Goal: Task Accomplishment & Management: Use online tool/utility

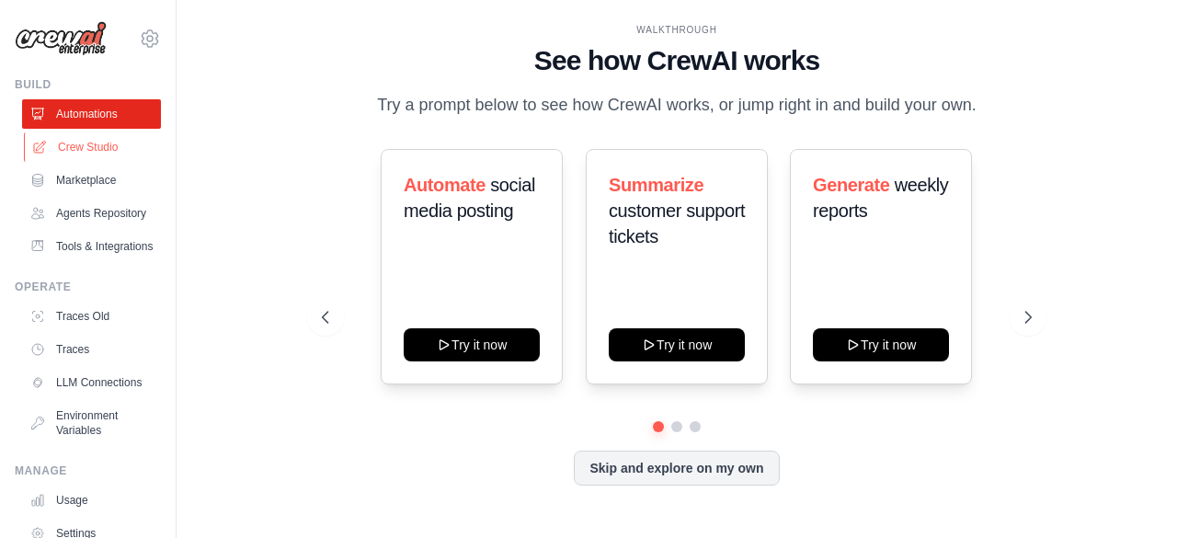
click at [114, 146] on link "Crew Studio" at bounding box center [93, 146] width 139 height 29
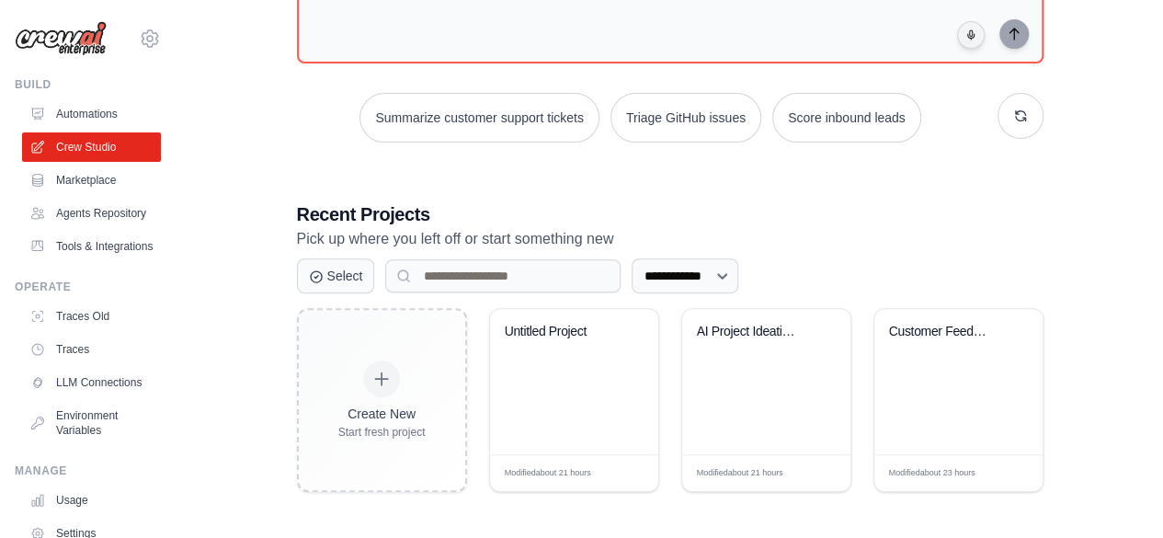
scroll to position [163, 0]
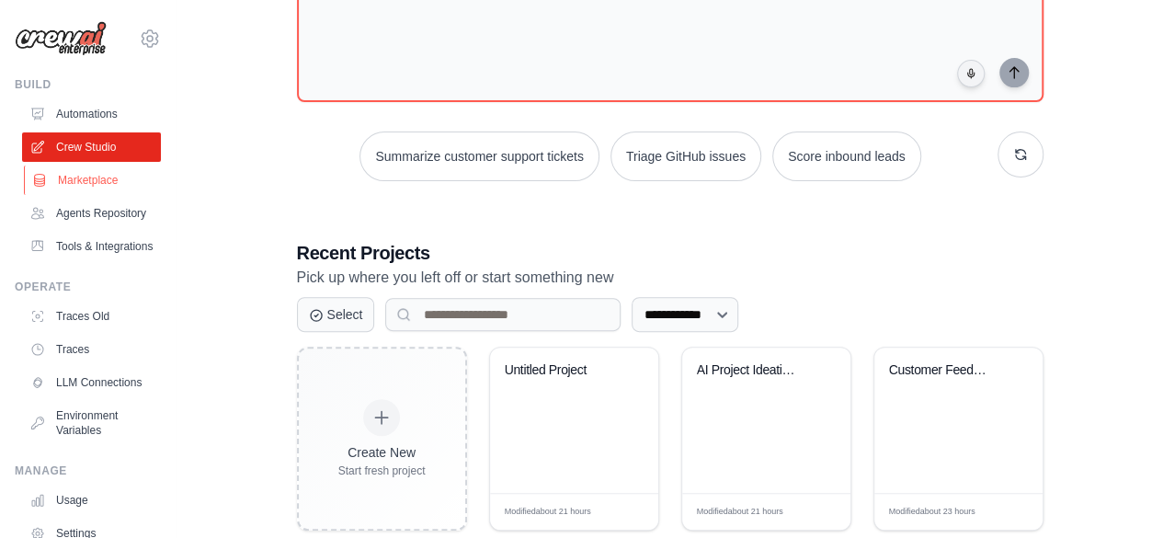
click at [106, 187] on link "Marketplace" at bounding box center [93, 180] width 139 height 29
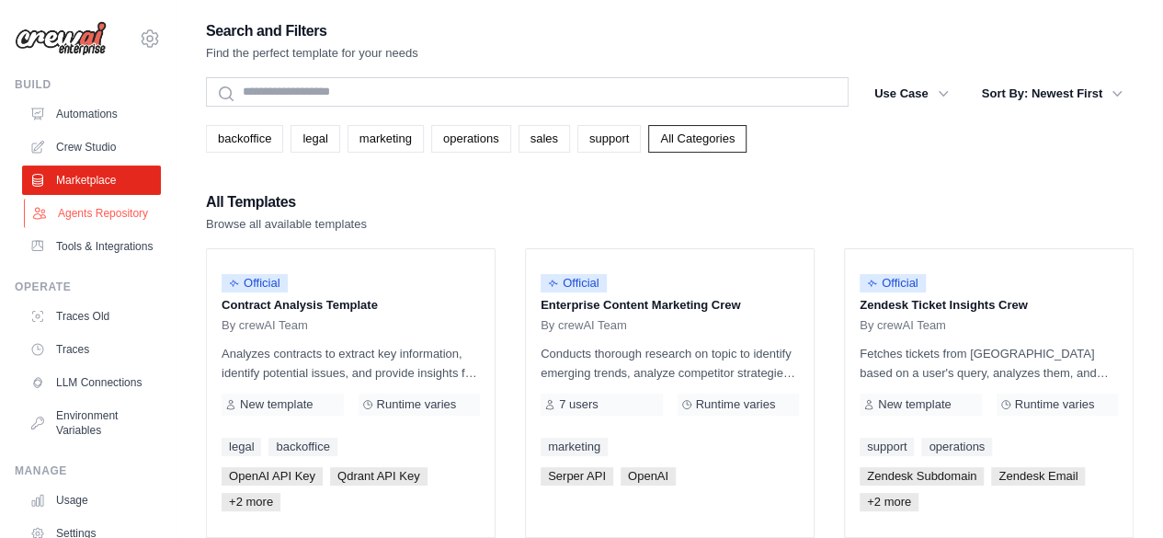
click at [105, 222] on link "Agents Repository" at bounding box center [93, 213] width 139 height 29
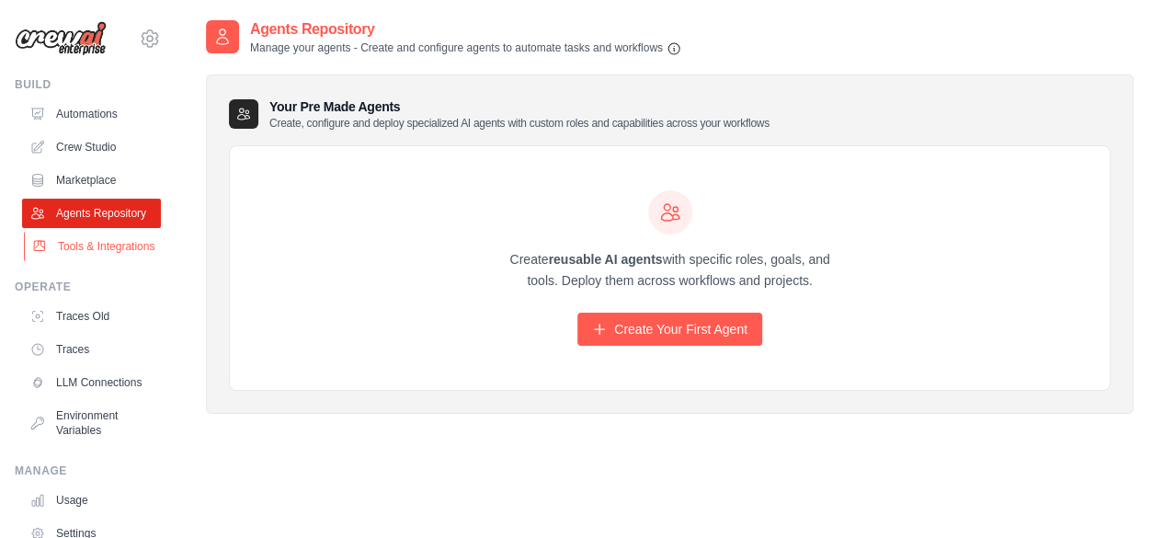
click at [102, 261] on link "Tools & Integrations" at bounding box center [93, 246] width 139 height 29
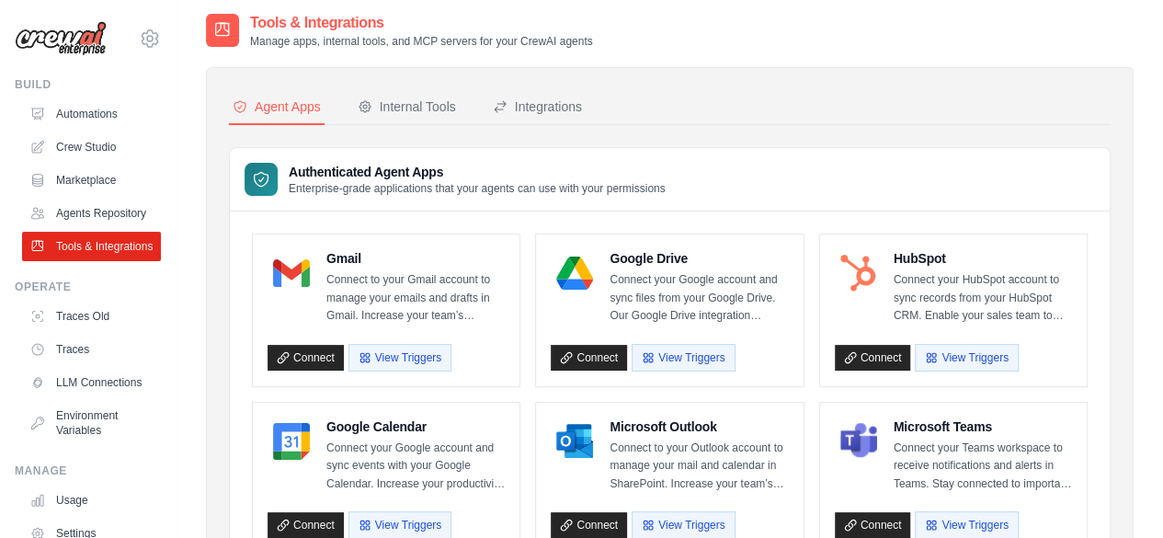
scroll to position [9, 0]
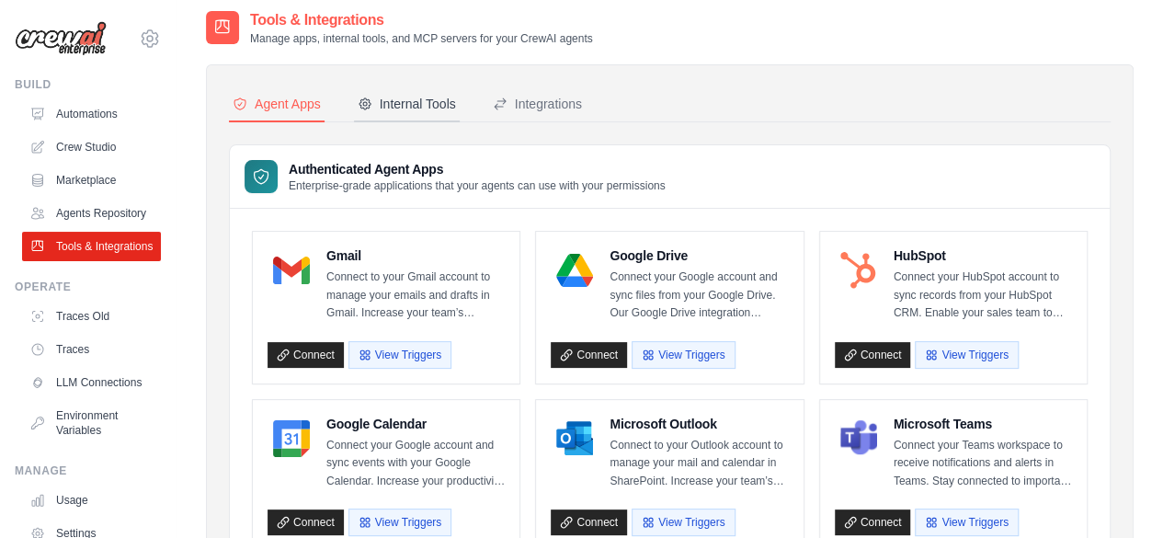
click at [394, 97] on div "Internal Tools" at bounding box center [407, 104] width 98 height 18
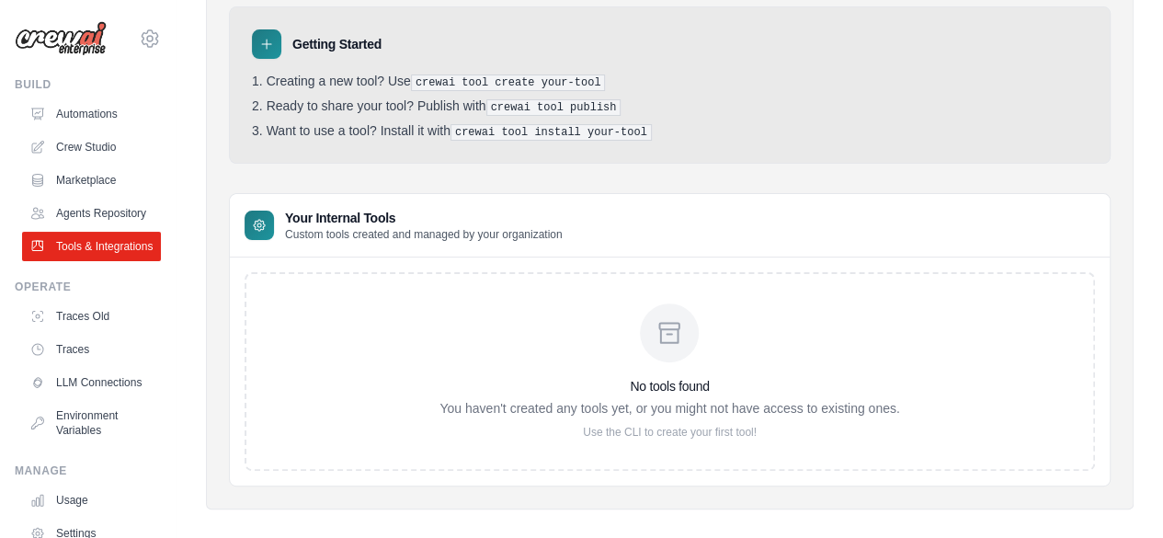
scroll to position [161, 0]
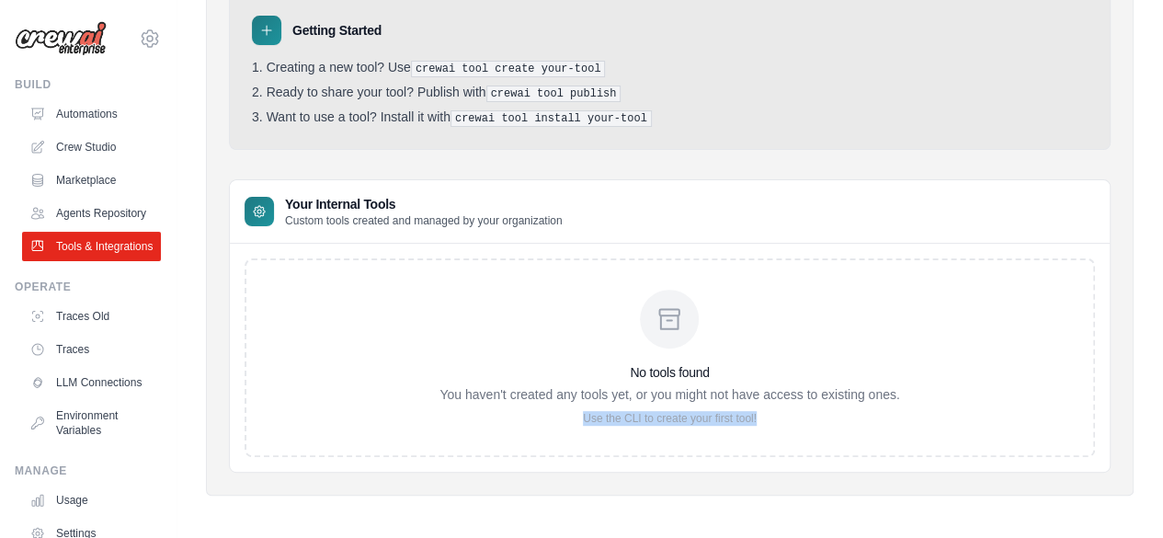
drag, startPoint x: 781, startPoint y: 415, endPoint x: 579, endPoint y: 423, distance: 201.6
click at [579, 423] on div "No tools found You haven't created any tools yet, or you might not have access …" at bounding box center [670, 357] width 851 height 199
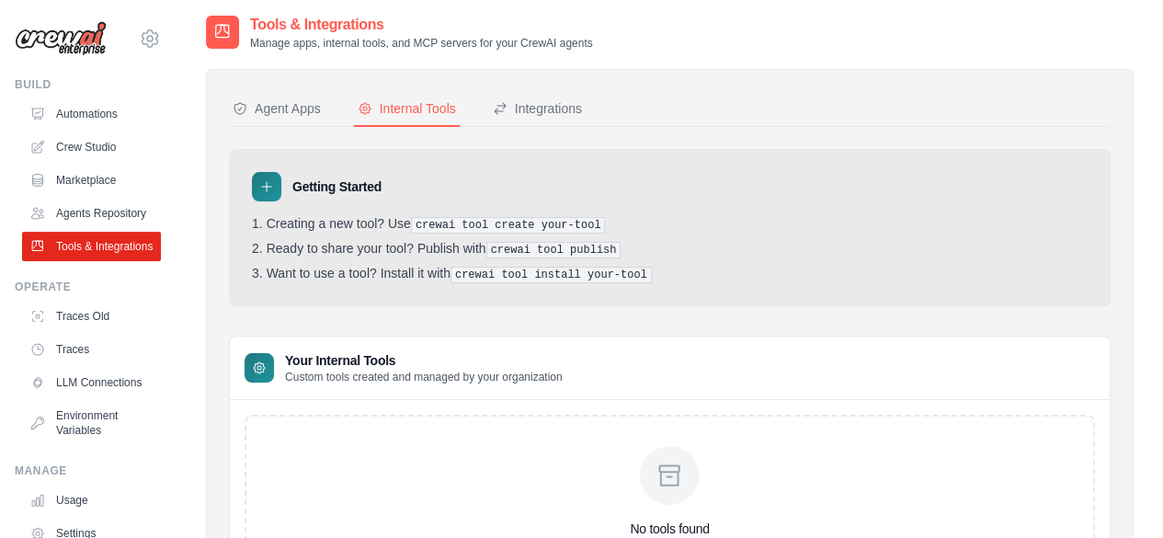
scroll to position [0, 0]
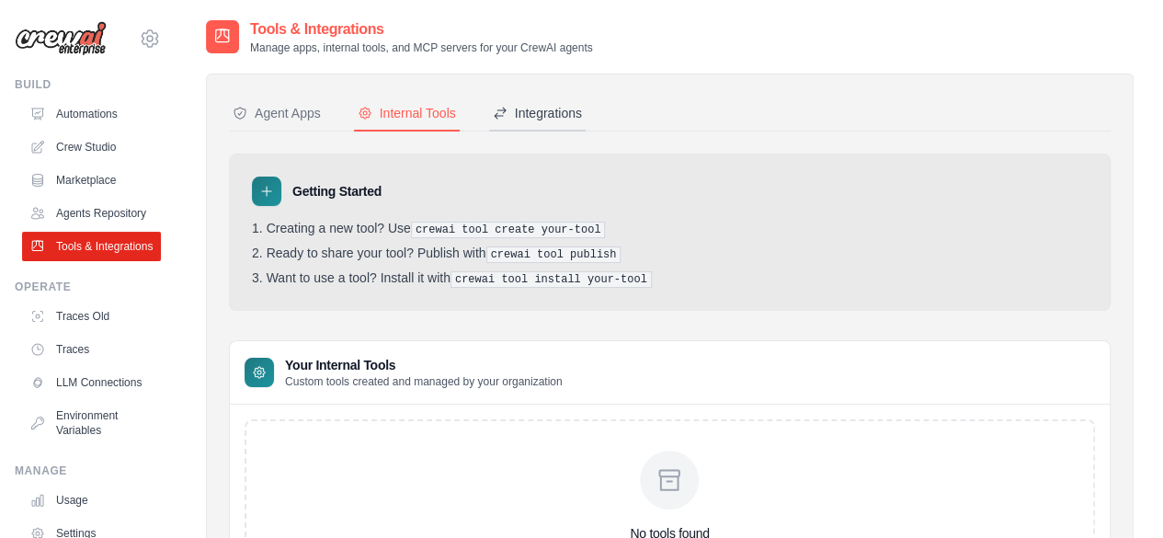
click at [530, 122] on button "Integrations" at bounding box center [537, 114] width 97 height 35
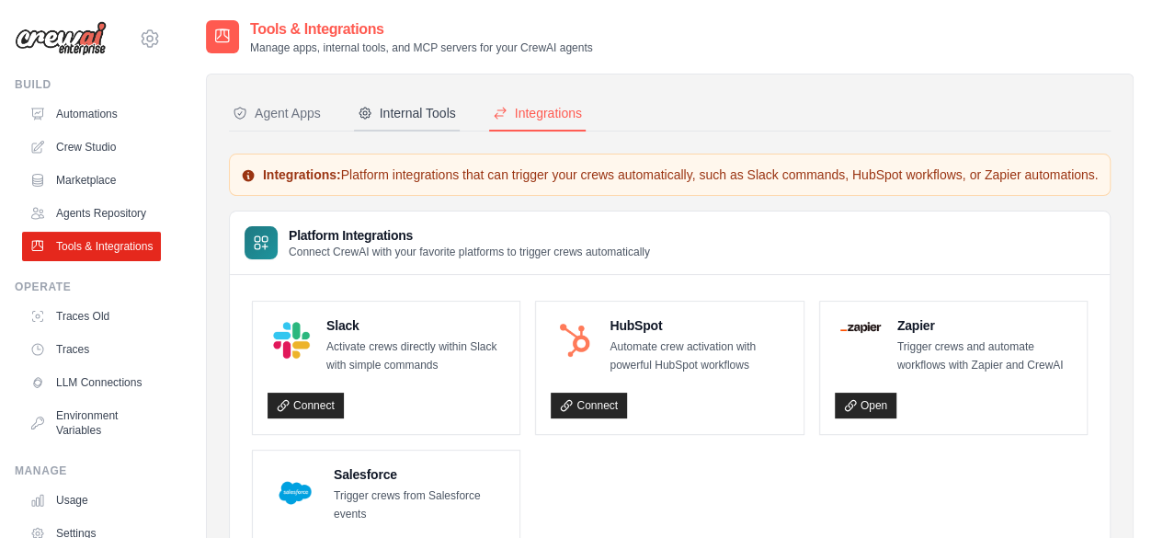
click at [436, 126] on button "Internal Tools" at bounding box center [407, 114] width 106 height 35
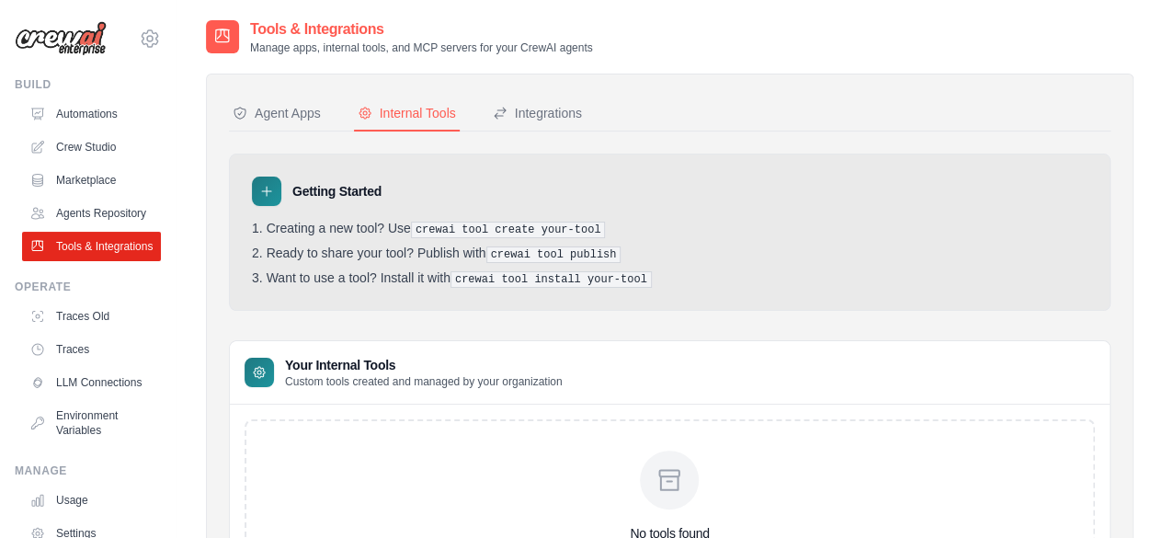
click at [281, 132] on div "Agent Apps Internal Tools Integrations Authenticated Agent Apps Enterprise-grad…" at bounding box center [670, 365] width 882 height 537
click at [274, 120] on div "Agent Apps" at bounding box center [277, 113] width 88 height 18
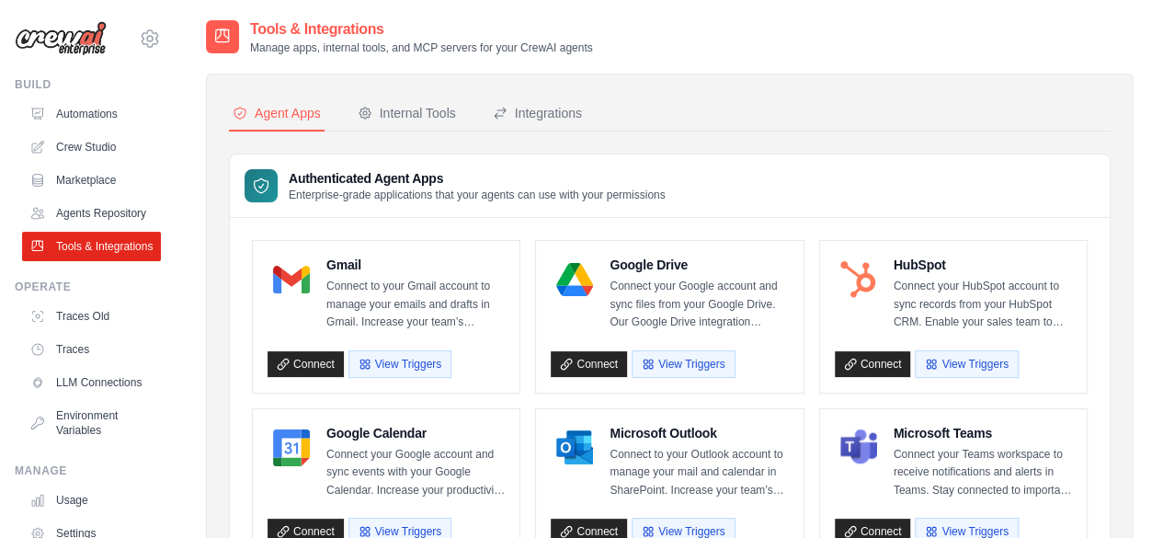
scroll to position [103, 0]
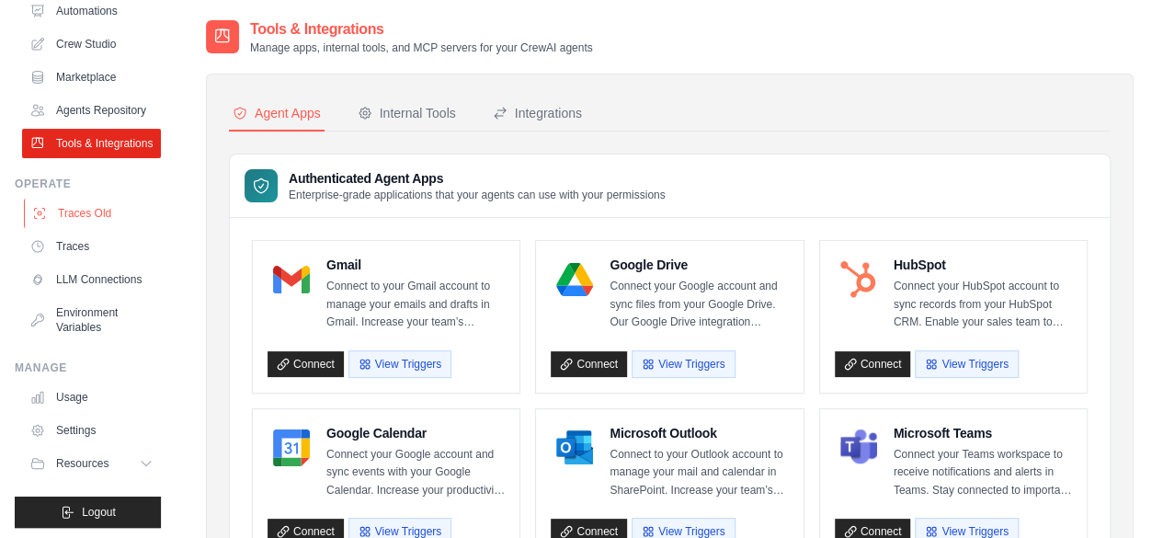
click at [92, 228] on link "Traces Old" at bounding box center [93, 213] width 139 height 29
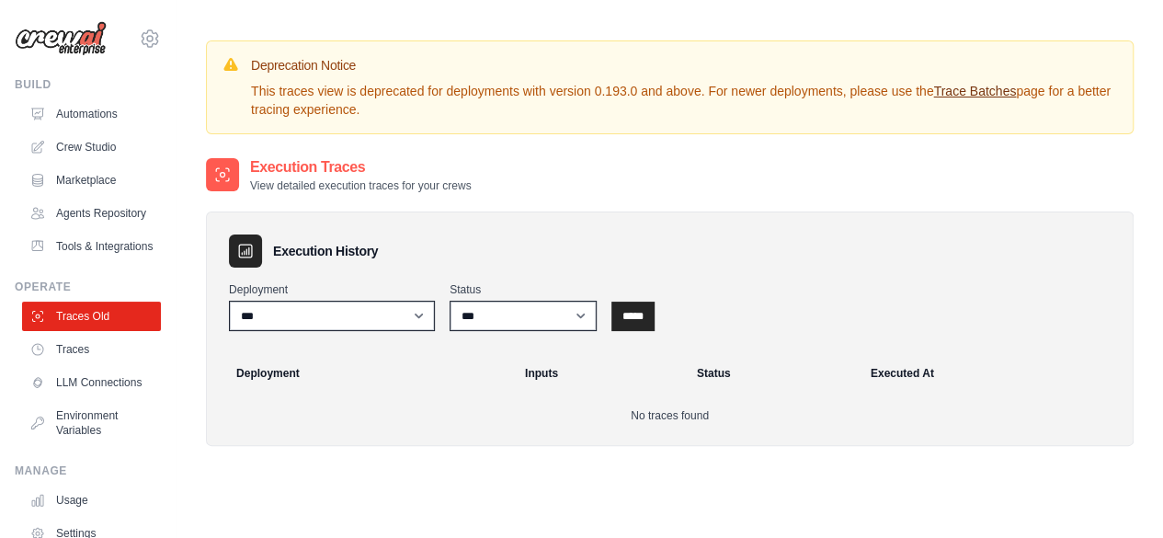
click at [974, 89] on link "Trace Batches" at bounding box center [974, 91] width 83 height 15
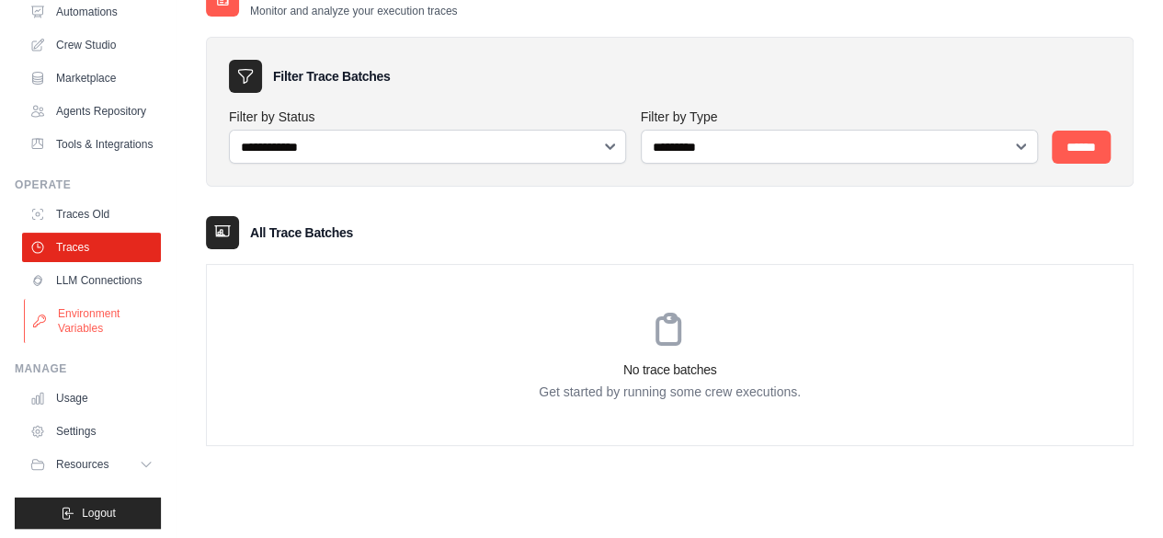
scroll to position [103, 0]
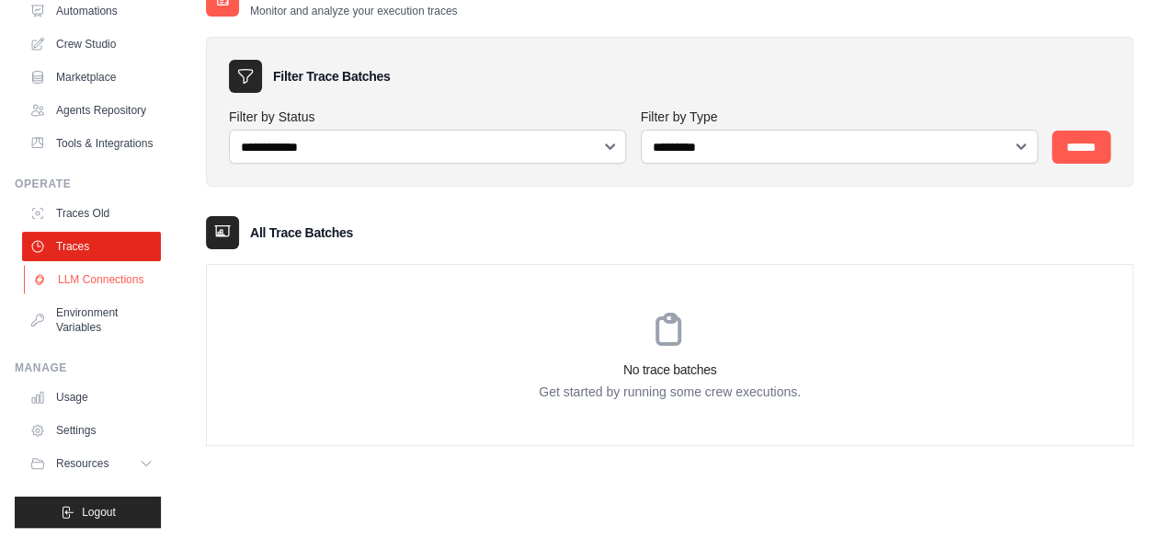
click at [86, 294] on link "LLM Connections" at bounding box center [93, 279] width 139 height 29
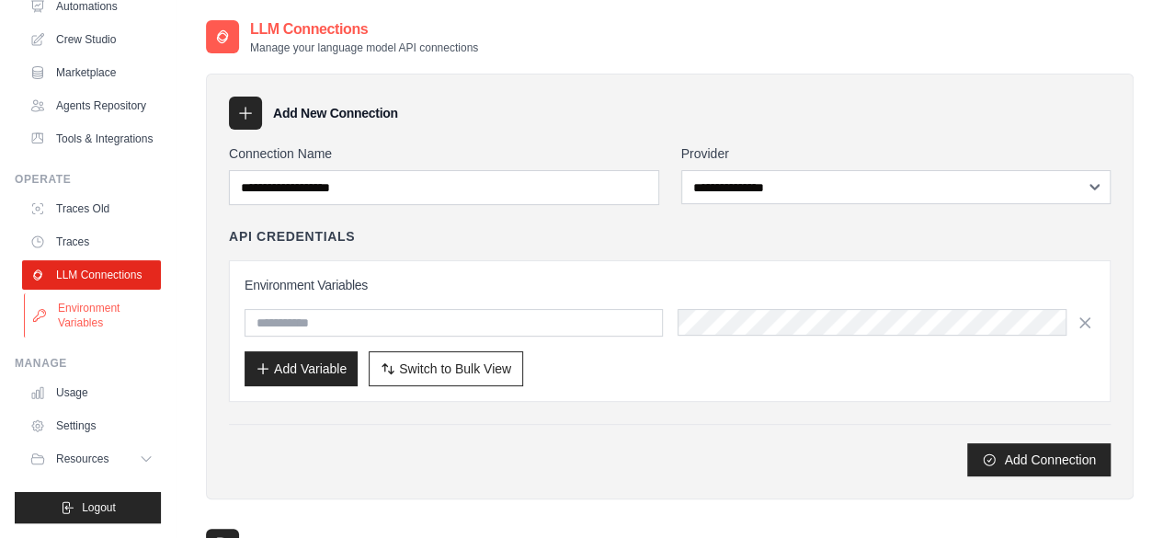
scroll to position [69, 0]
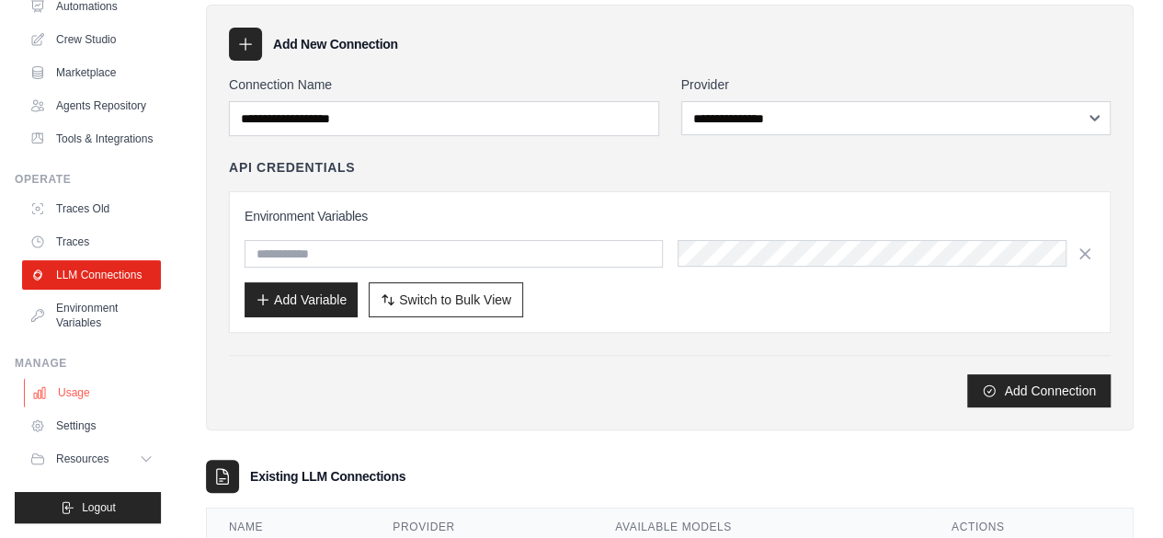
click at [65, 404] on link "Usage" at bounding box center [93, 392] width 139 height 29
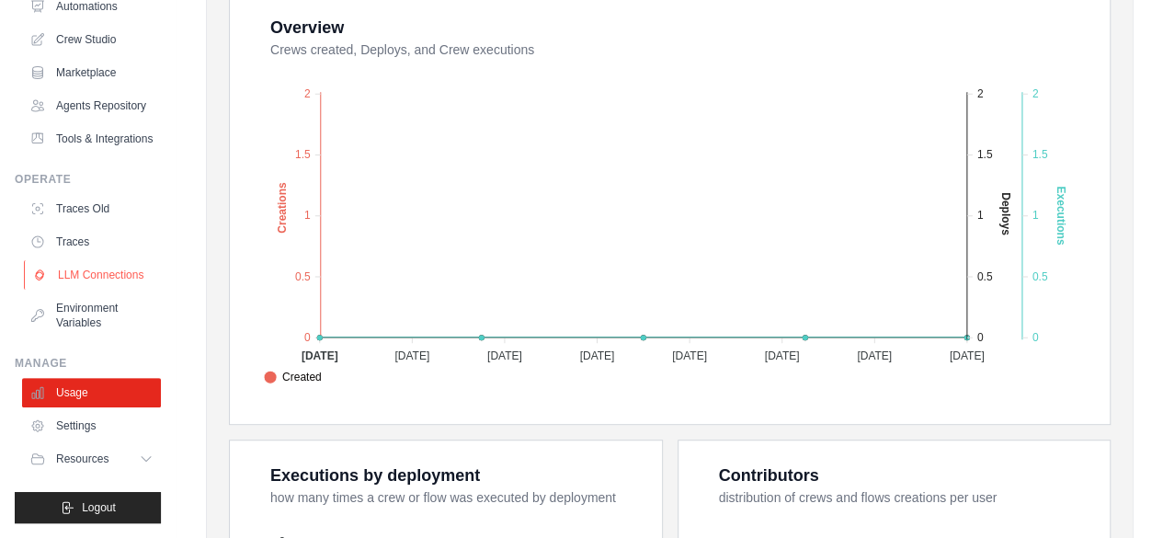
scroll to position [362, 0]
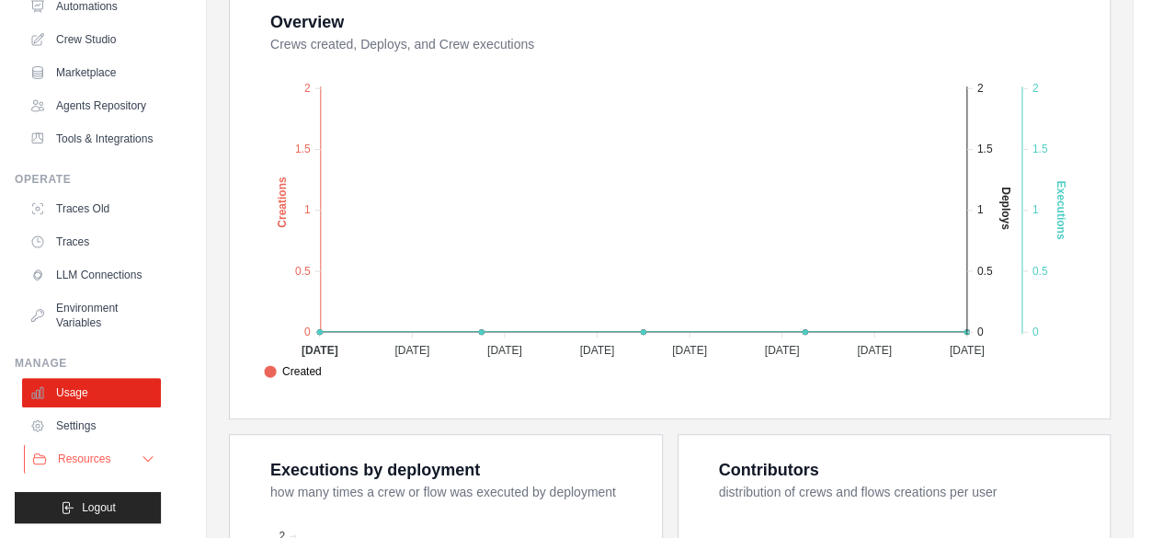
click at [141, 455] on icon at bounding box center [148, 459] width 15 height 15
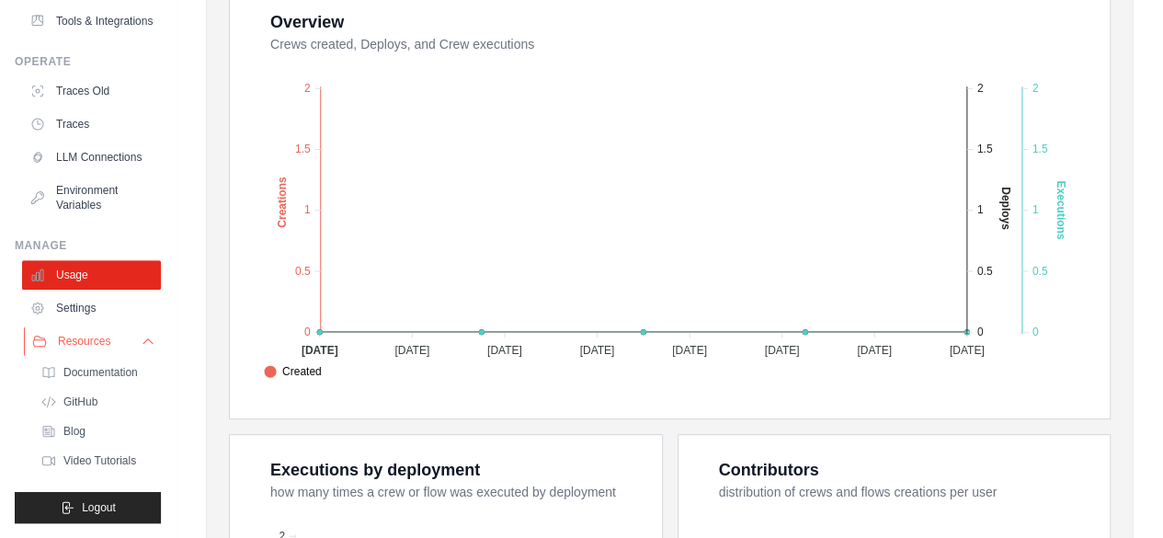
scroll to position [0, 0]
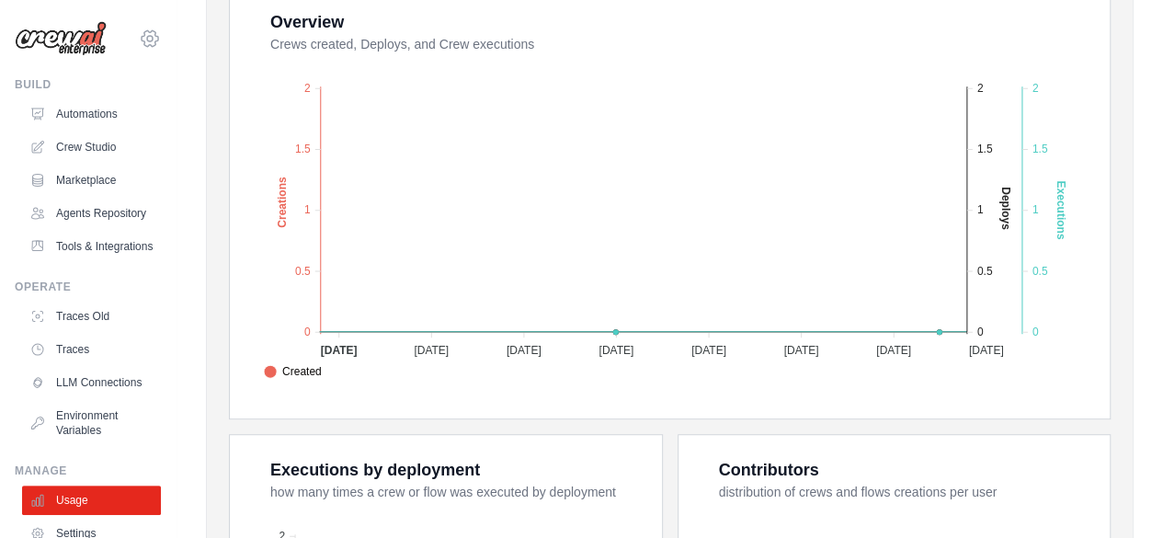
click at [147, 40] on icon at bounding box center [150, 39] width 6 height 6
click at [77, 117] on link "Automations" at bounding box center [93, 113] width 139 height 29
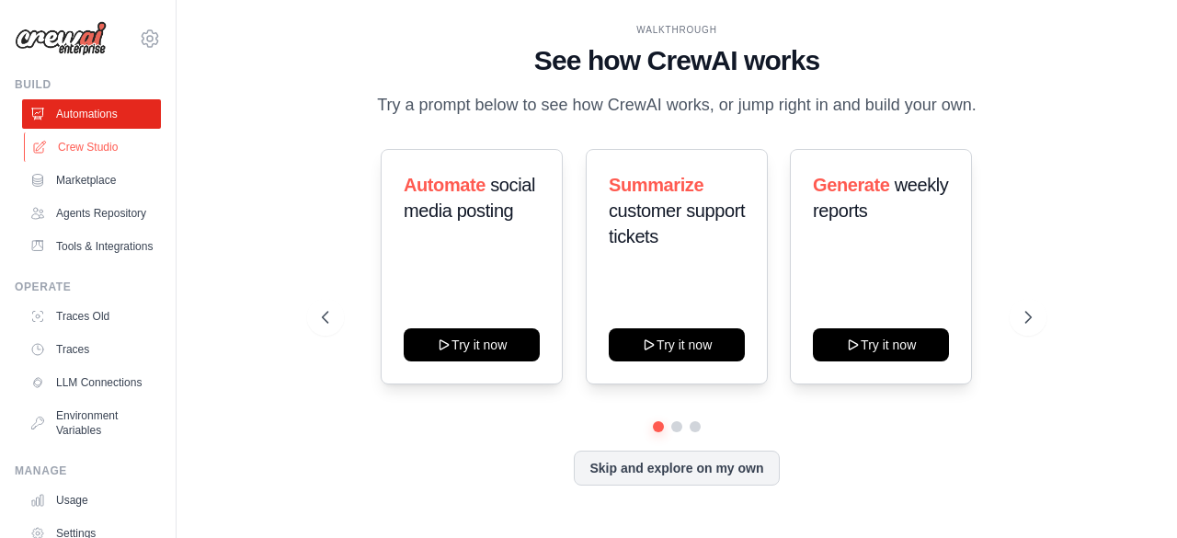
click at [122, 151] on link "Crew Studio" at bounding box center [93, 146] width 139 height 29
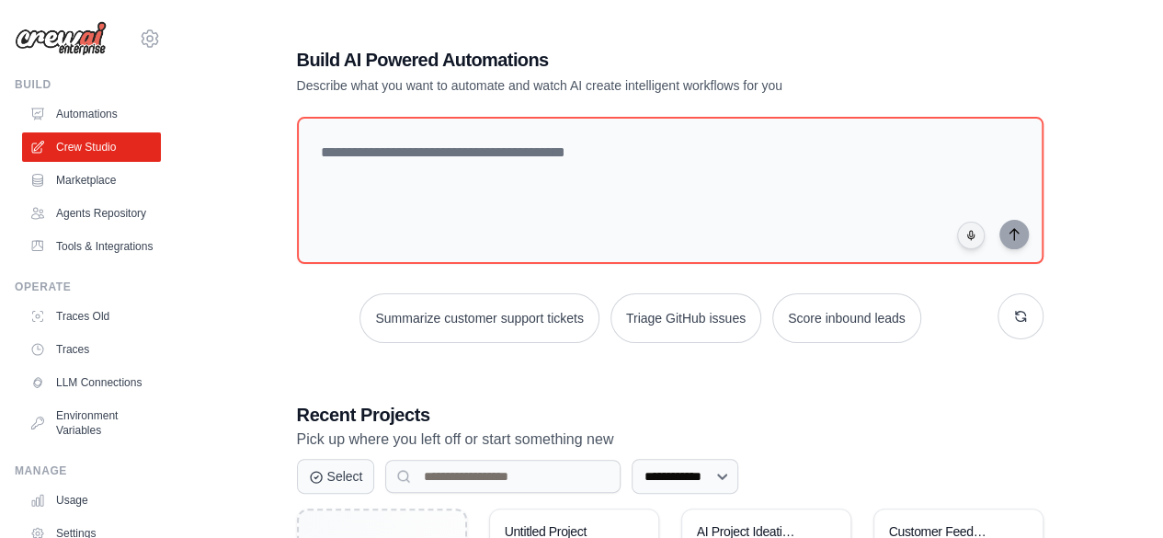
scroll to position [201, 0]
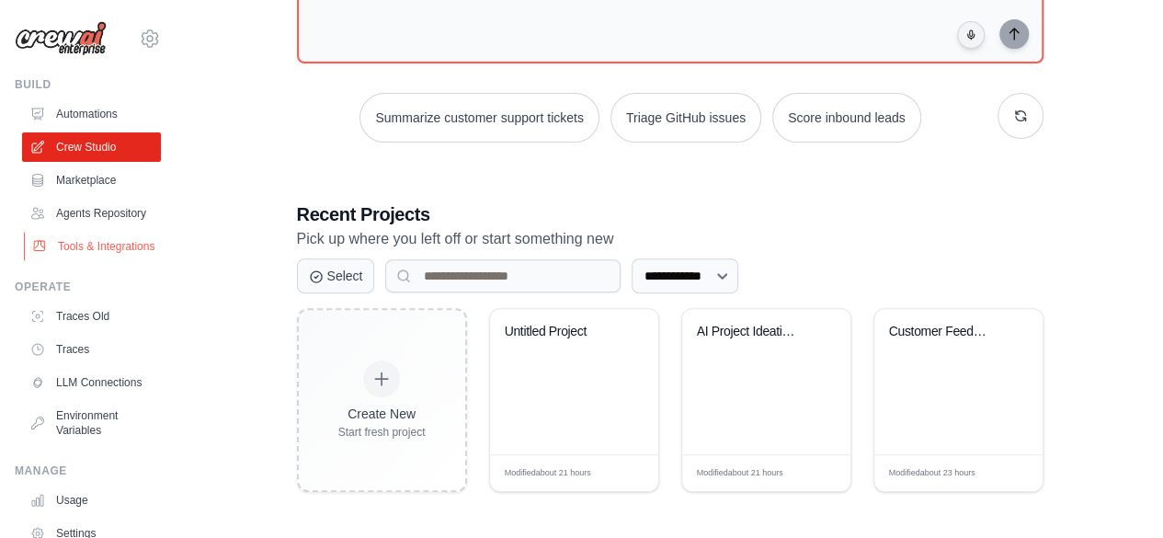
click at [85, 261] on link "Tools & Integrations" at bounding box center [93, 246] width 139 height 29
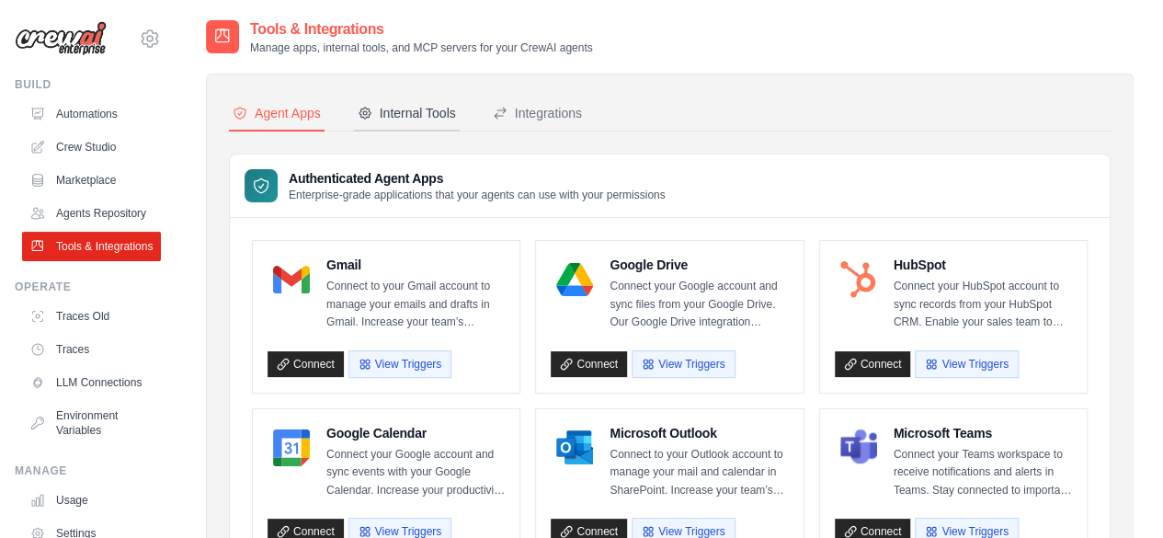
click at [403, 106] on div "Internal Tools" at bounding box center [407, 113] width 98 height 18
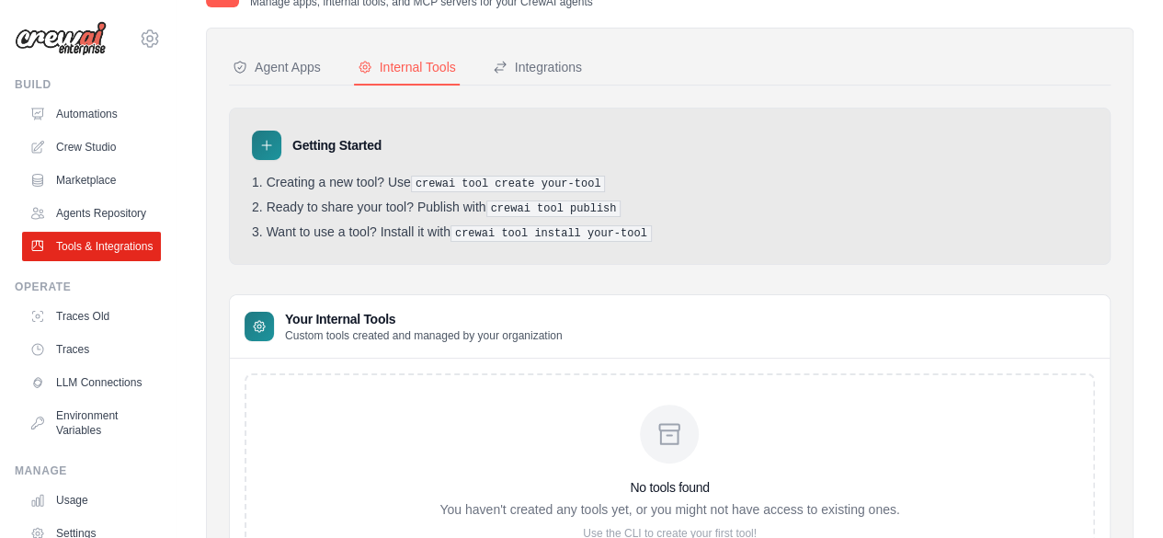
scroll to position [161, 0]
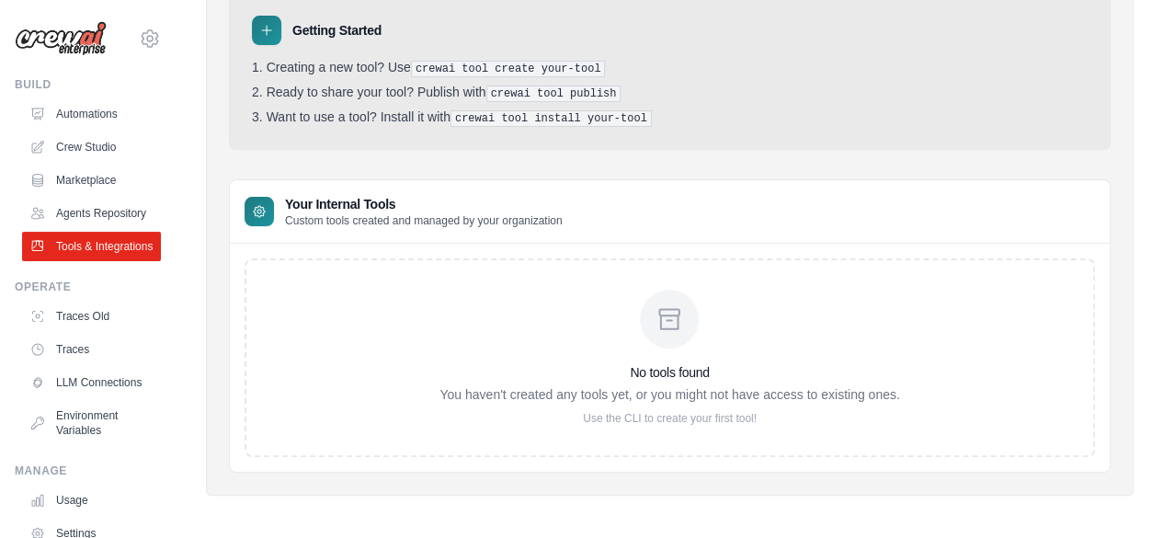
click at [663, 363] on h3 "No tools found" at bounding box center [670, 372] width 460 height 18
click at [600, 420] on div "No tools found You haven't created any tools yet, or you might not have access …" at bounding box center [670, 357] width 851 height 199
click at [620, 411] on p "Use the CLI to create your first tool!" at bounding box center [670, 418] width 460 height 15
drag, startPoint x: 620, startPoint y: 411, endPoint x: 780, endPoint y: 417, distance: 160.1
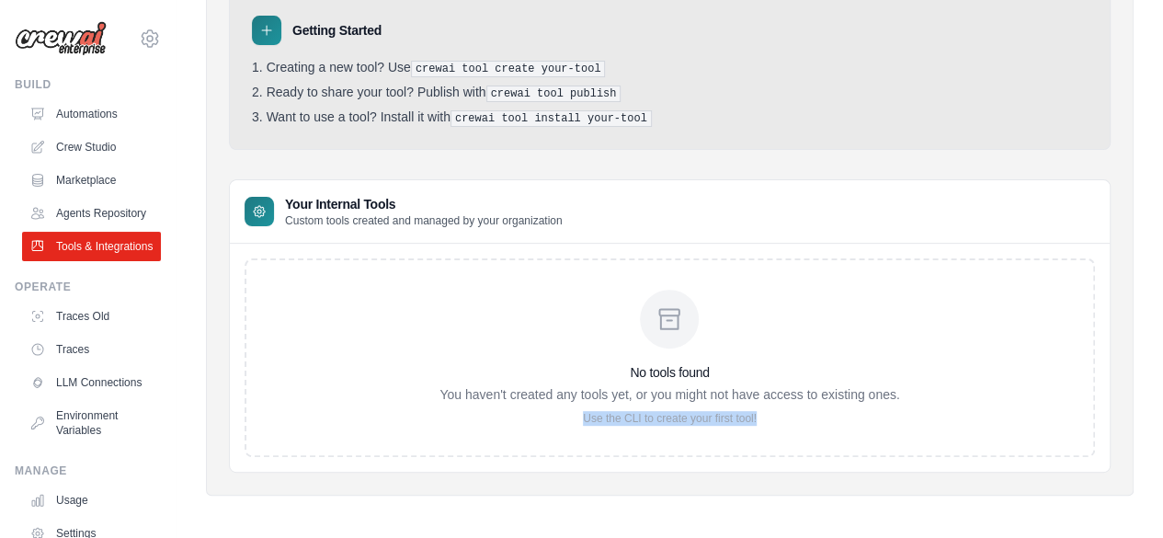
click at [780, 417] on p "Use the CLI to create your first tool!" at bounding box center [670, 418] width 460 height 15
click at [872, 440] on div "No tools found You haven't created any tools yet, or you might not have access …" at bounding box center [670, 357] width 851 height 199
drag, startPoint x: 582, startPoint y: 428, endPoint x: 772, endPoint y: 427, distance: 189.5
click at [772, 427] on div "No tools found You haven't created any tools yet, or you might not have access …" at bounding box center [670, 357] width 851 height 199
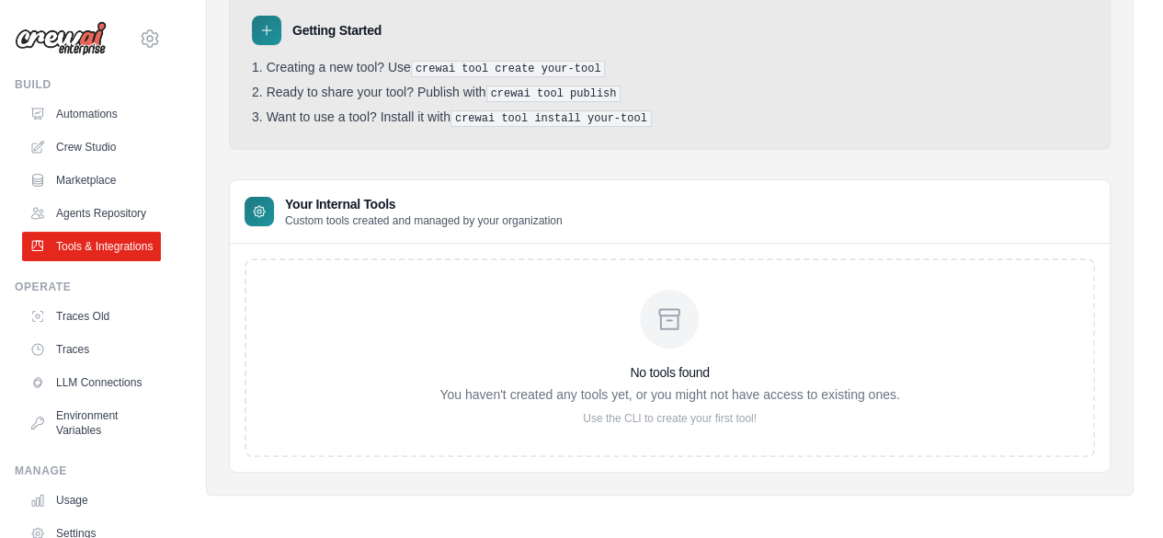
scroll to position [0, 0]
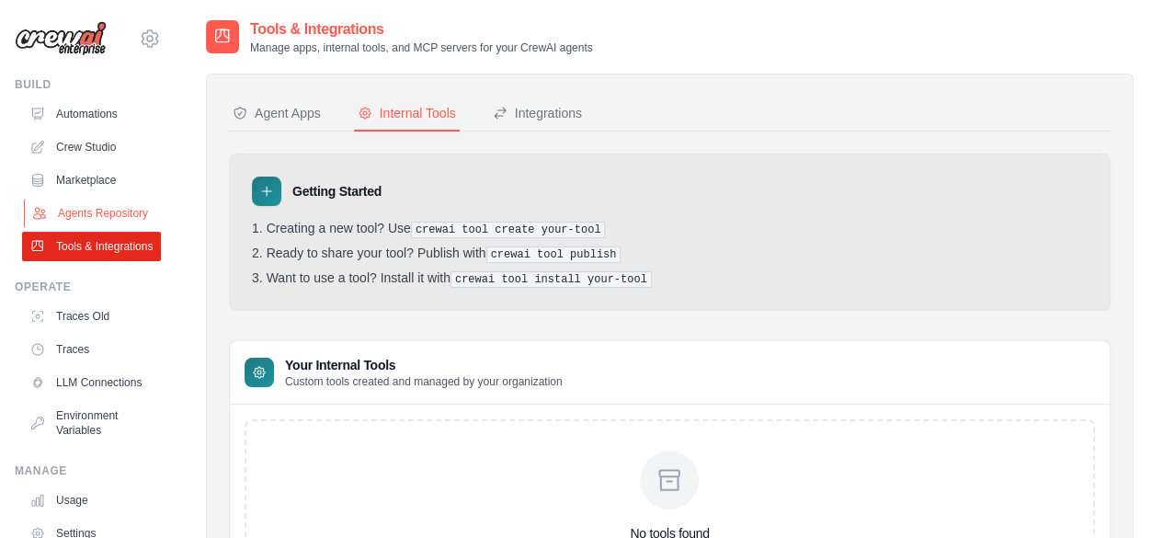
click at [78, 228] on link "Agents Repository" at bounding box center [93, 213] width 139 height 29
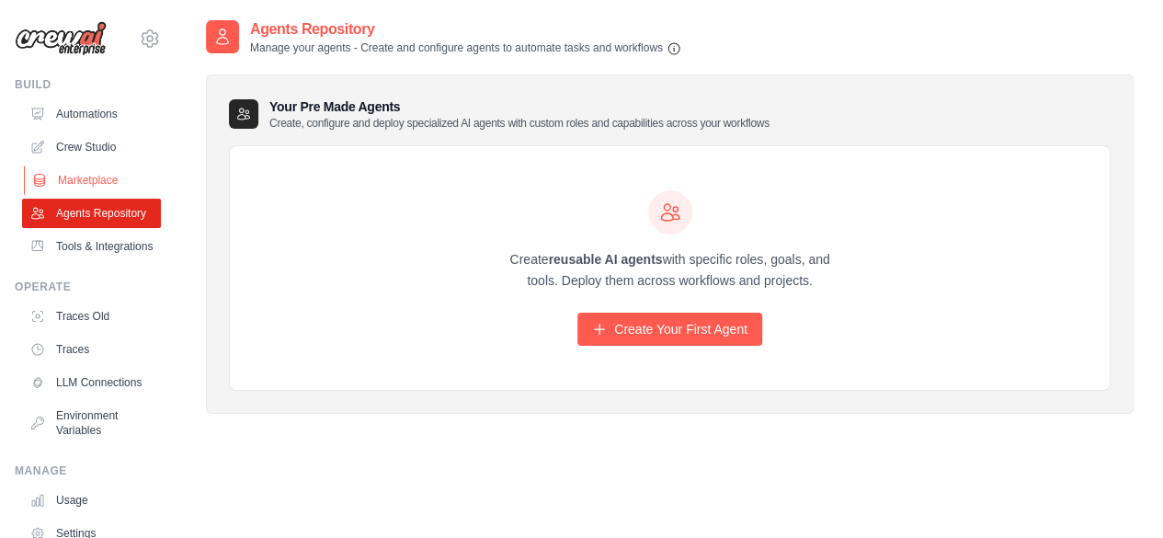
click at [90, 174] on link "Marketplace" at bounding box center [93, 180] width 139 height 29
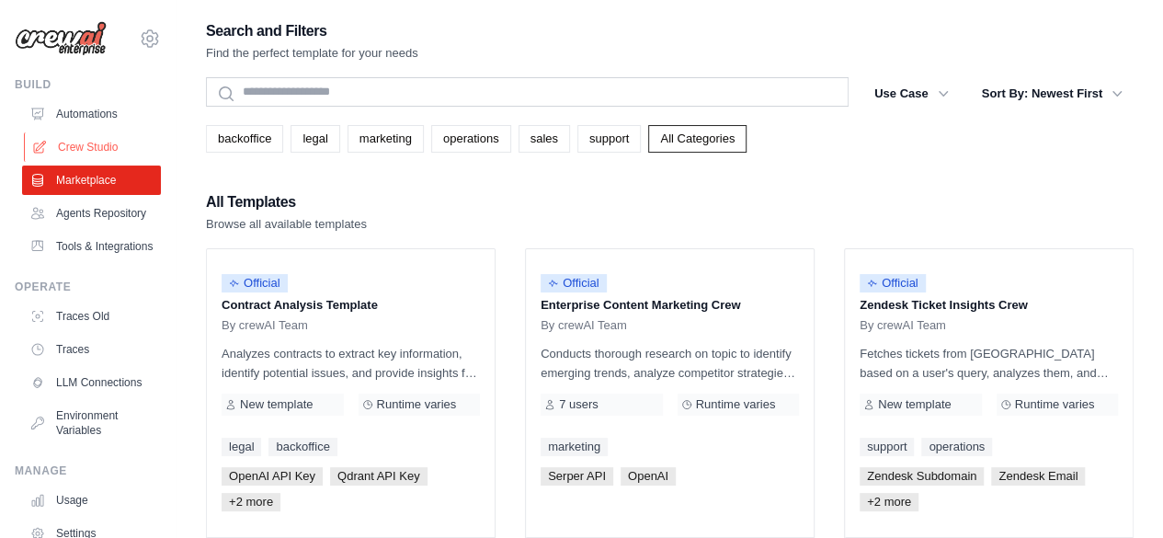
click at [102, 150] on link "Crew Studio" at bounding box center [93, 146] width 139 height 29
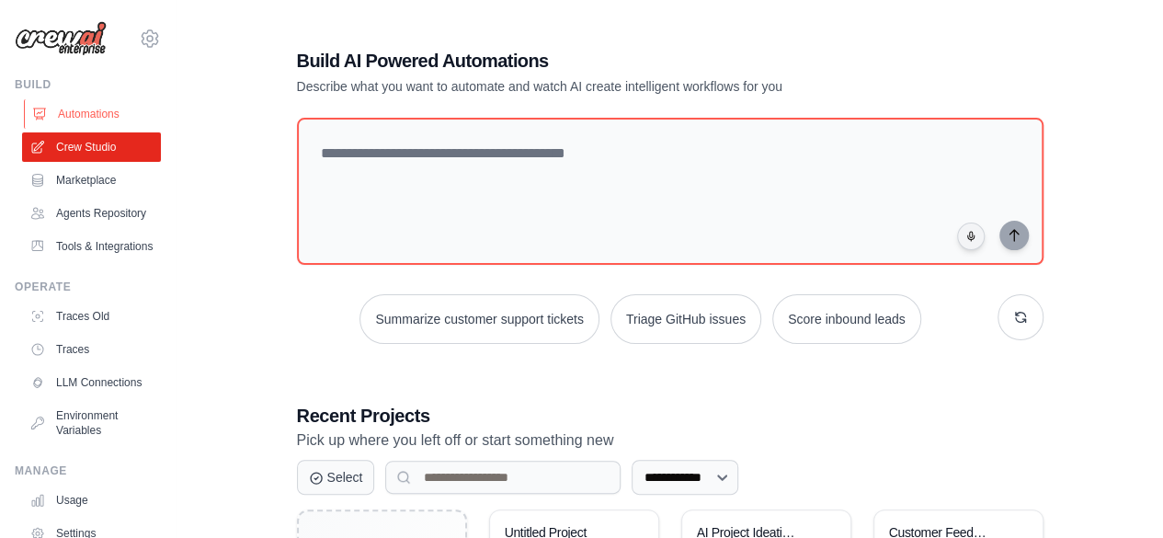
click at [96, 100] on link "Automations" at bounding box center [93, 113] width 139 height 29
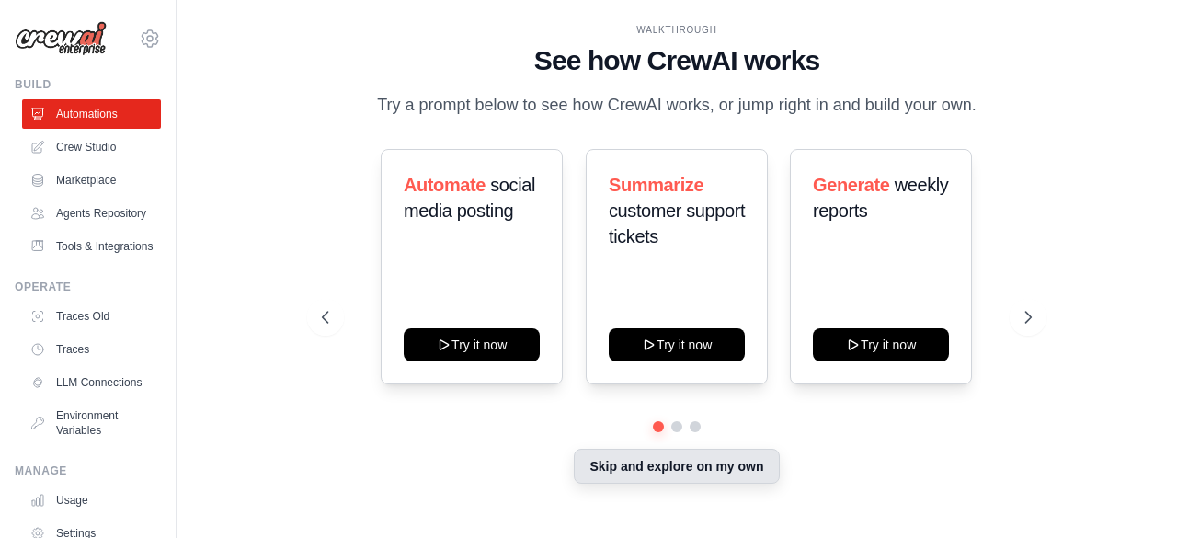
click at [693, 455] on button "Skip and explore on my own" at bounding box center [676, 466] width 205 height 35
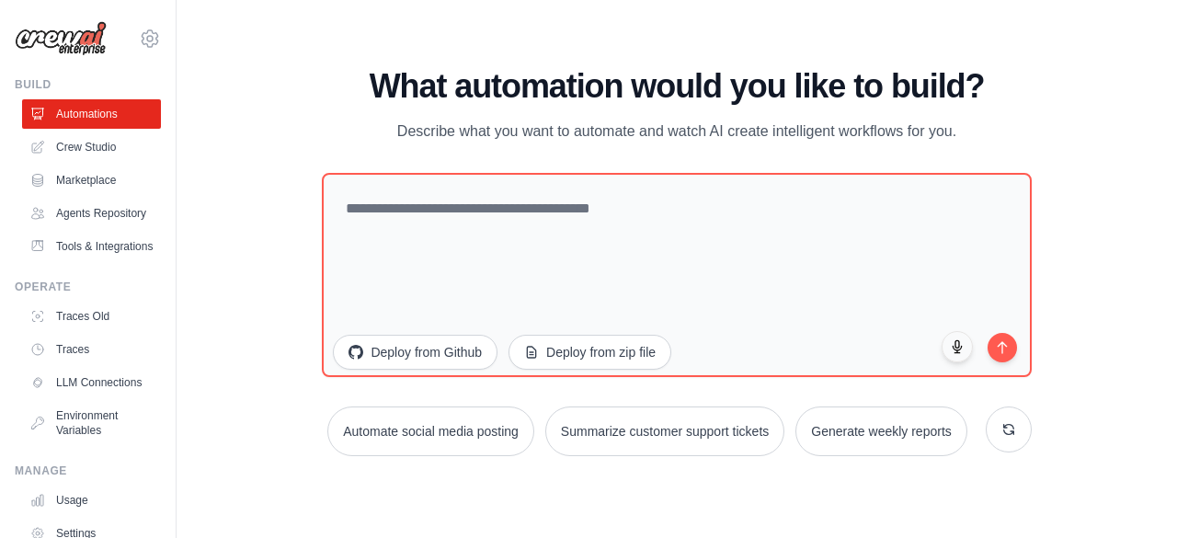
click at [114, 162] on ul "Automations Crew Studio Marketplace Agents Repository Tools & Integrations" at bounding box center [91, 180] width 139 height 162
click at [107, 152] on link "Crew Studio" at bounding box center [93, 146] width 139 height 29
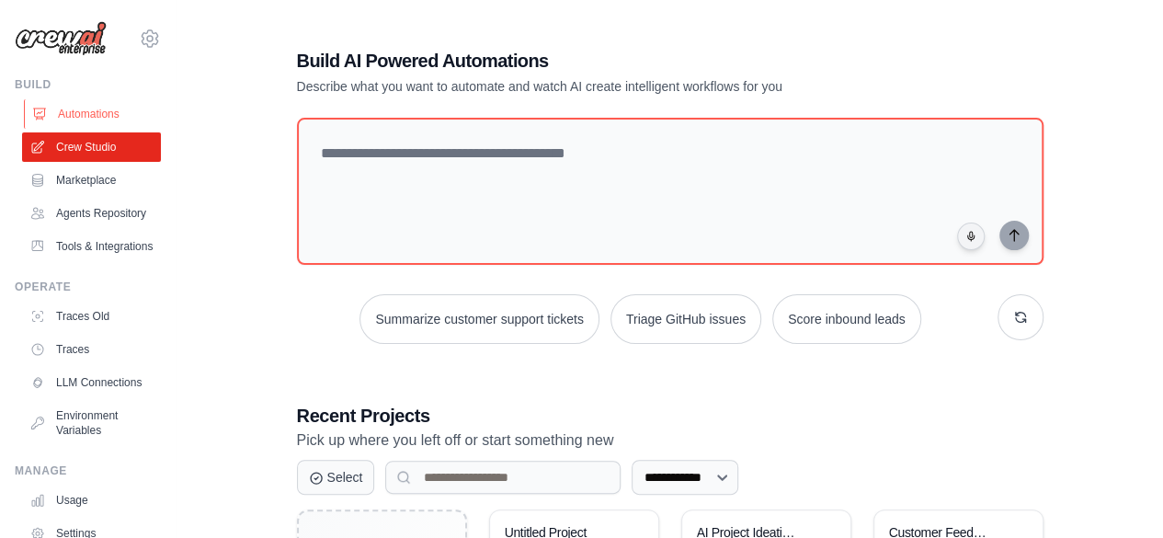
click at [101, 119] on link "Automations" at bounding box center [93, 113] width 139 height 29
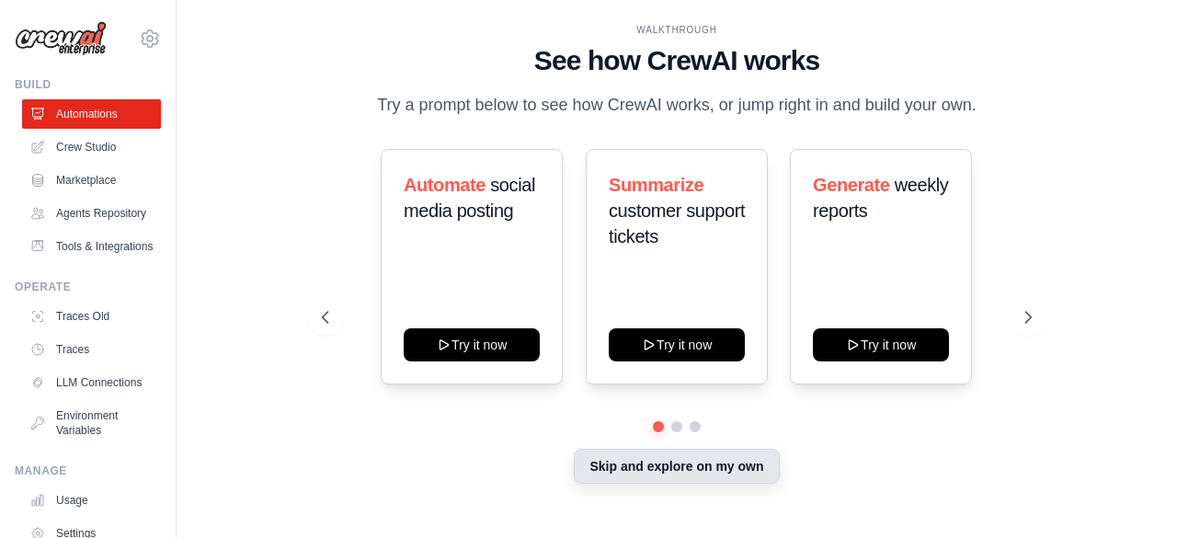
click at [714, 466] on button "Skip and explore on my own" at bounding box center [676, 466] width 205 height 35
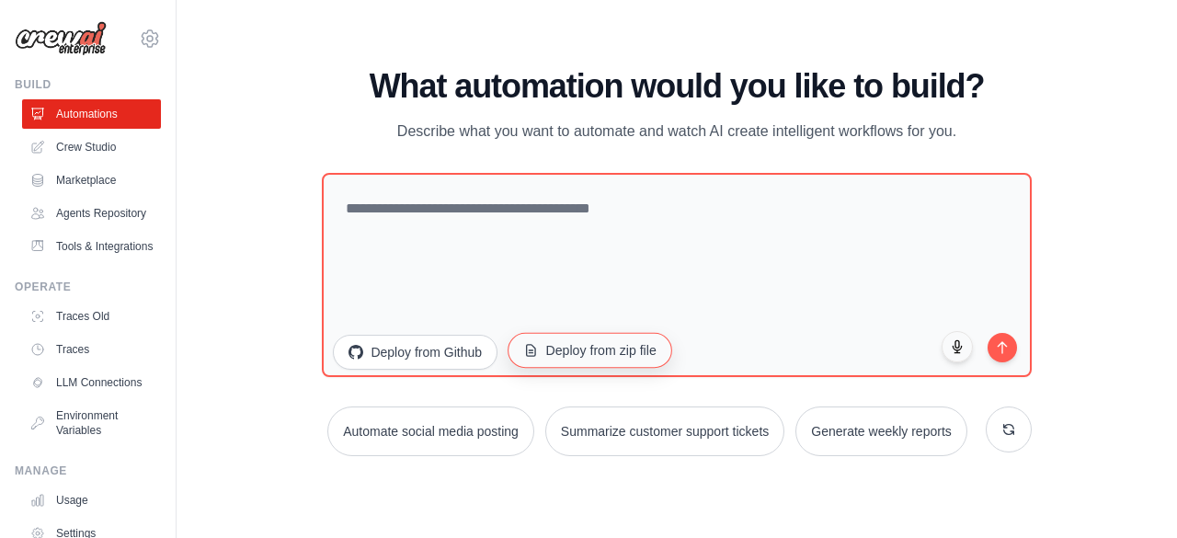
click at [584, 360] on button "Deploy from zip file" at bounding box center [590, 349] width 165 height 35
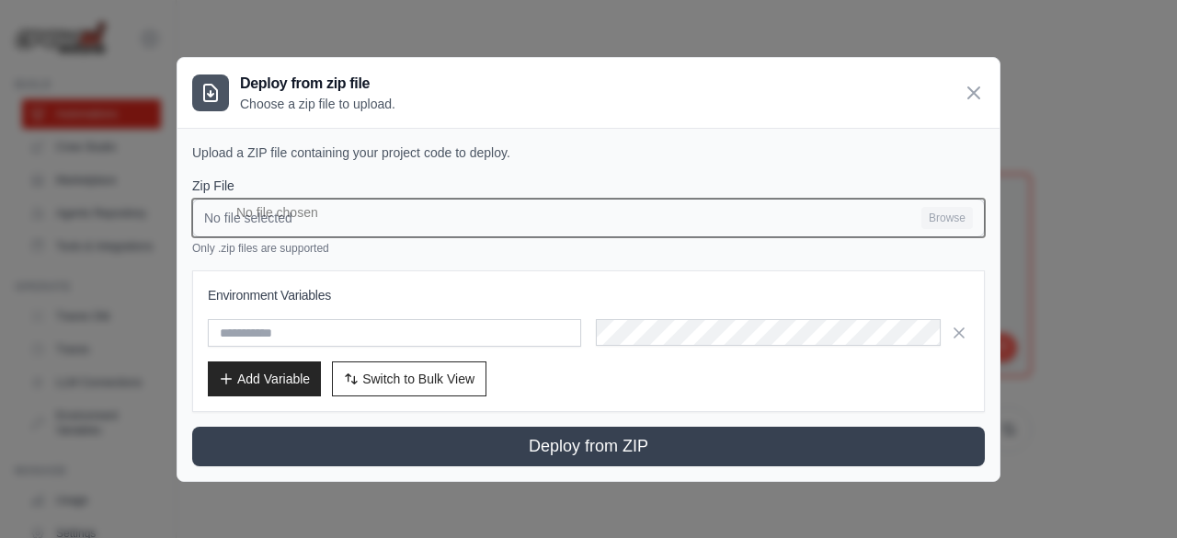
click at [579, 223] on input "No file selected Browse" at bounding box center [588, 218] width 793 height 39
type input "**********"
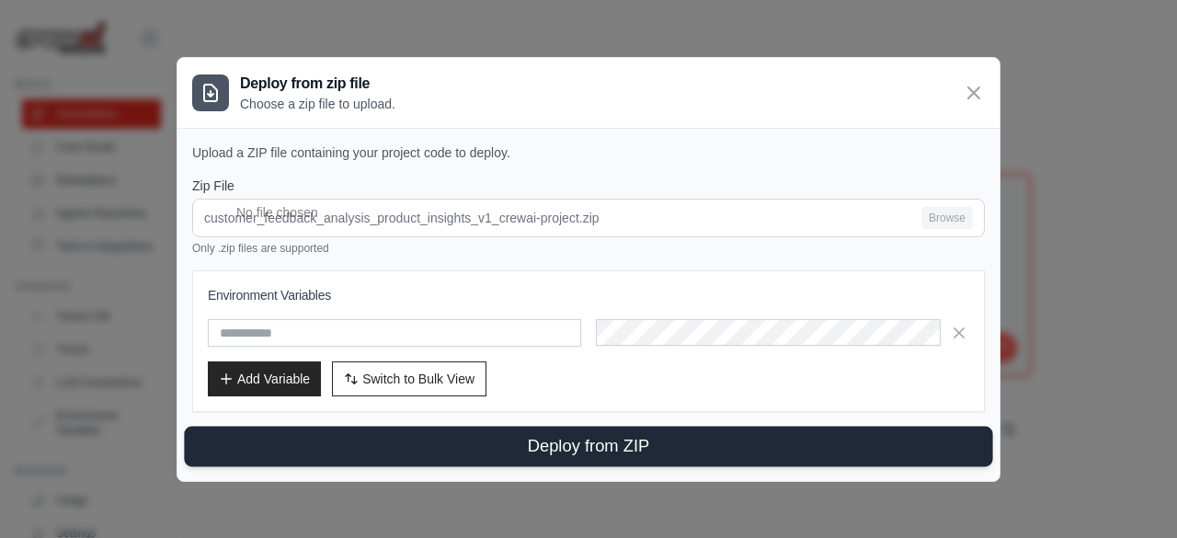
click at [602, 433] on button "Deploy from ZIP" at bounding box center [588, 446] width 808 height 40
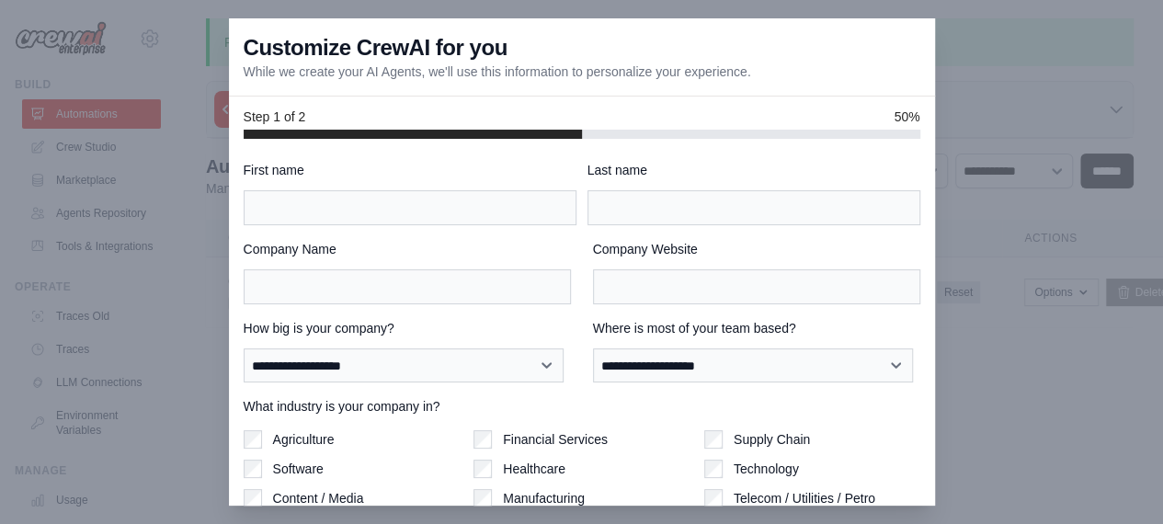
scroll to position [149, 0]
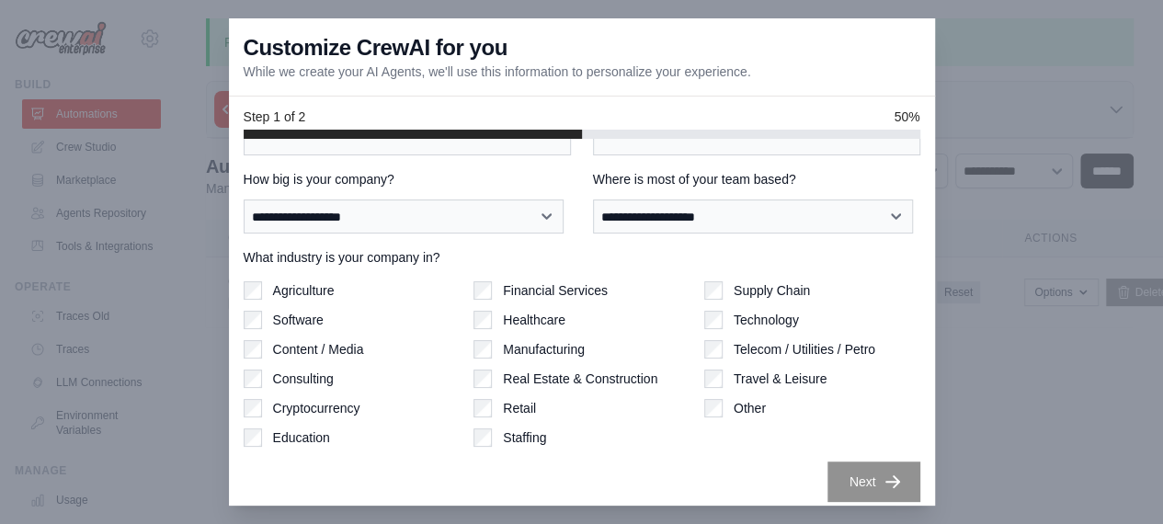
click at [933, 45] on div "Customize CrewAI for you While we create your AI Agents, we'll use this informa…" at bounding box center [582, 57] width 706 height 78
click at [1015, 40] on div at bounding box center [581, 262] width 1163 height 524
